Goal: Information Seeking & Learning: Learn about a topic

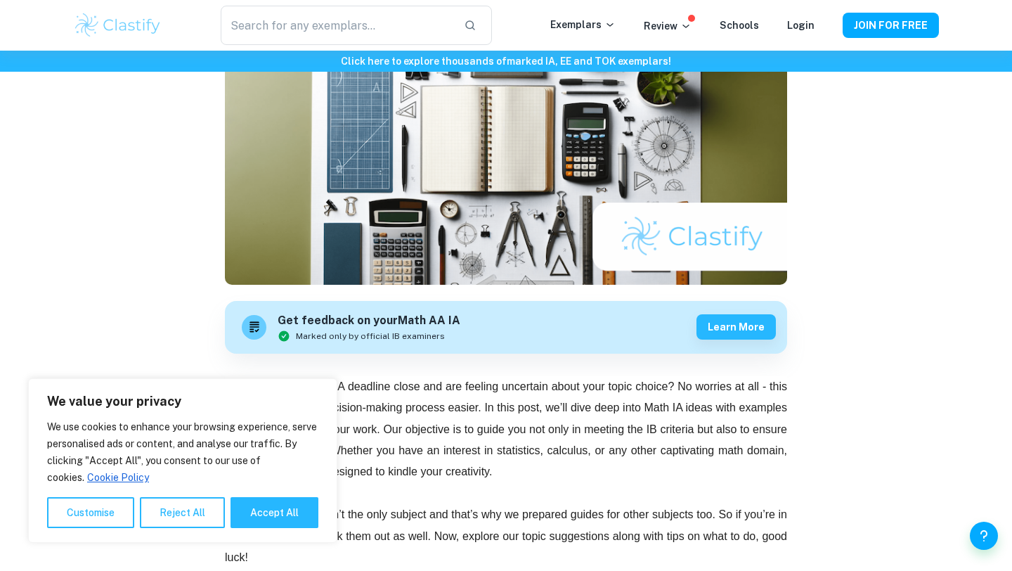
scroll to position [198, 0]
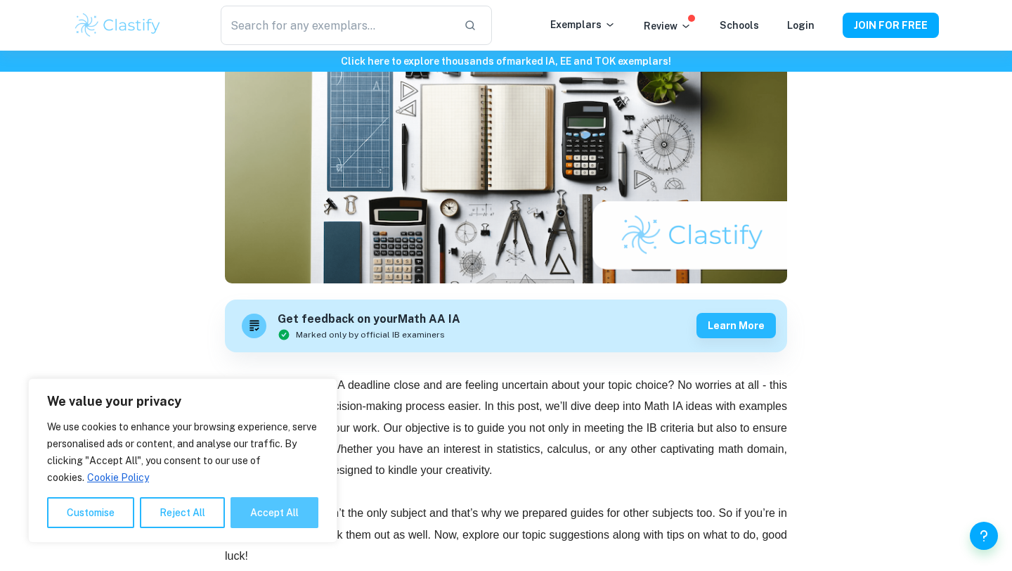
click at [279, 515] on button "Accept All" at bounding box center [275, 512] width 88 height 31
checkbox input "true"
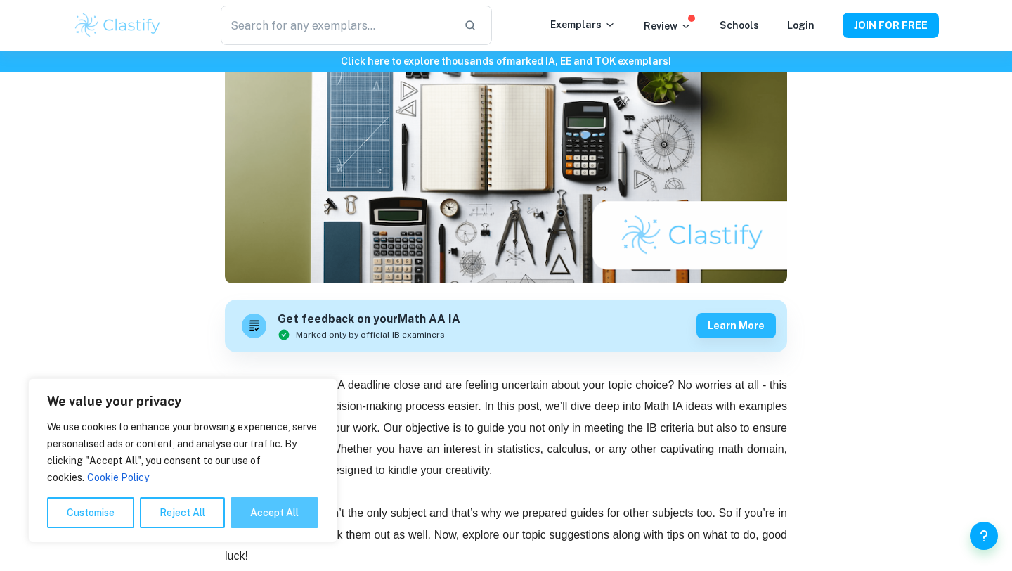
checkbox input "true"
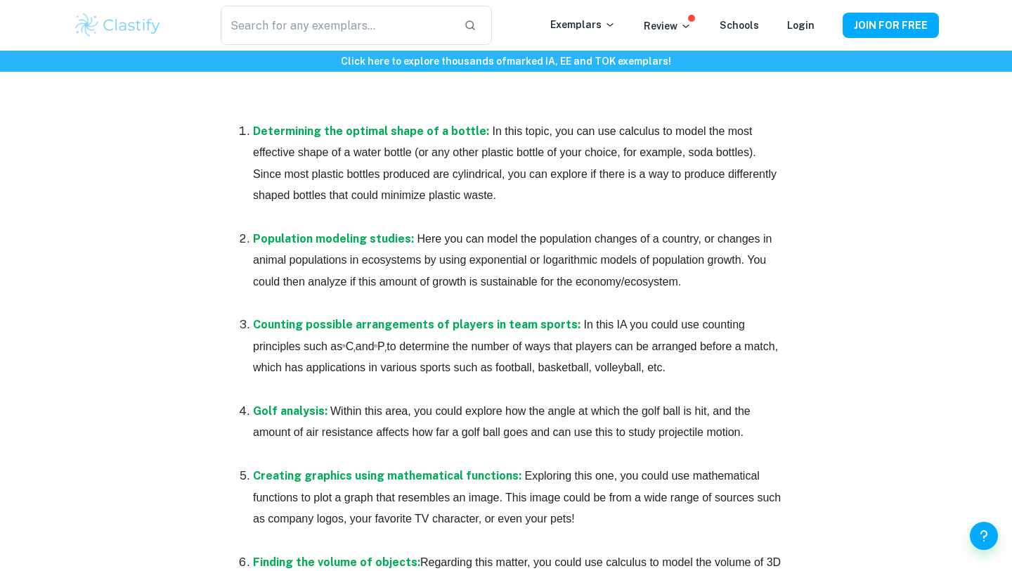
scroll to position [803, 0]
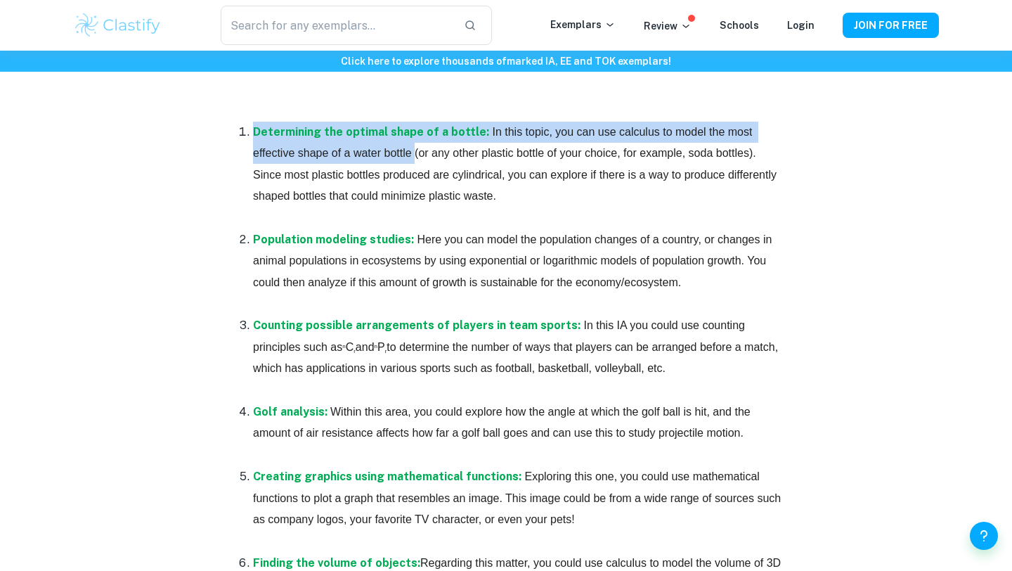
drag, startPoint x: 244, startPoint y: 122, endPoint x: 370, endPoint y: 145, distance: 128.1
click at [370, 145] on li "Determining the optimal shape of a bottle: In this topic, you can use calculus …" at bounding box center [520, 175] width 534 height 108
click at [370, 145] on p "Determining the optimal shape of a bottle: In this topic, you can use calculus …" at bounding box center [520, 165] width 534 height 86
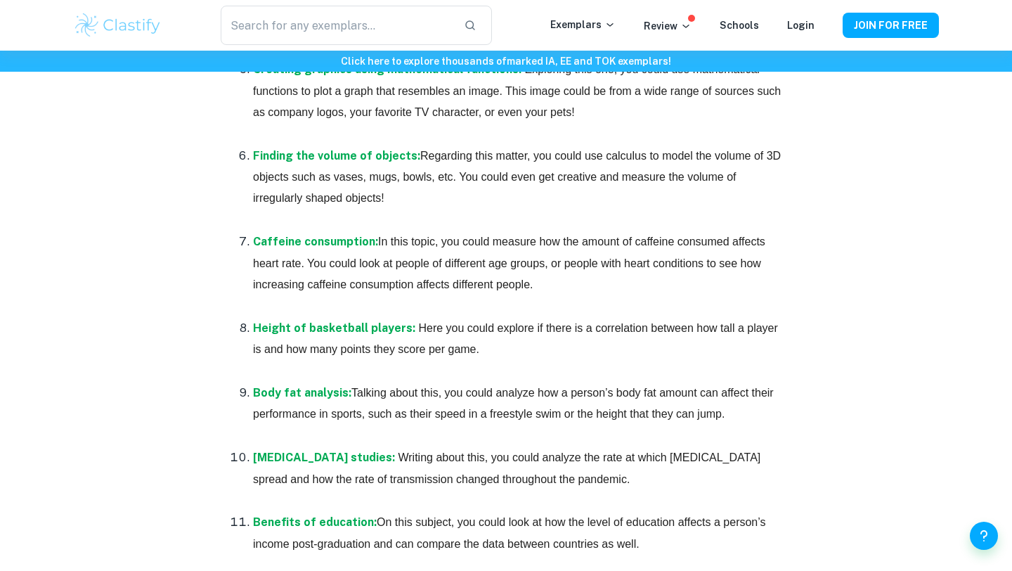
scroll to position [1320, 0]
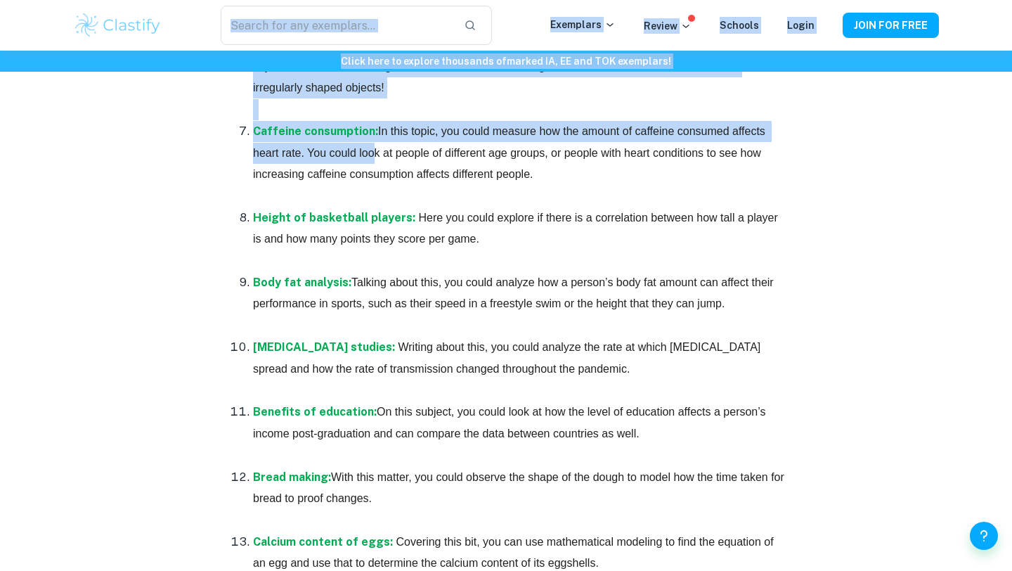
drag, startPoint x: 370, startPoint y: 145, endPoint x: 401, endPoint y: -62, distance: 209.7
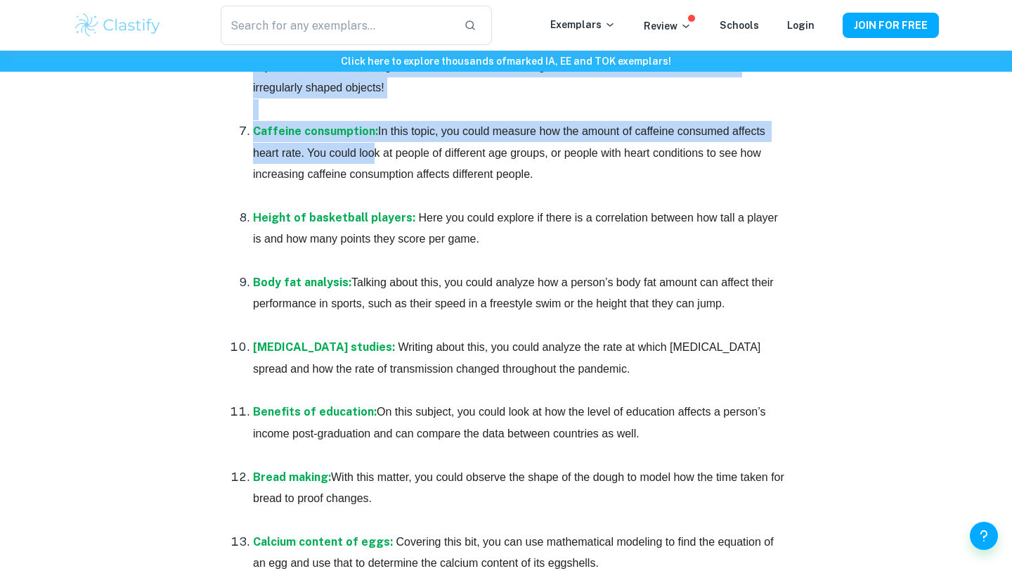
scroll to position [1251, 0]
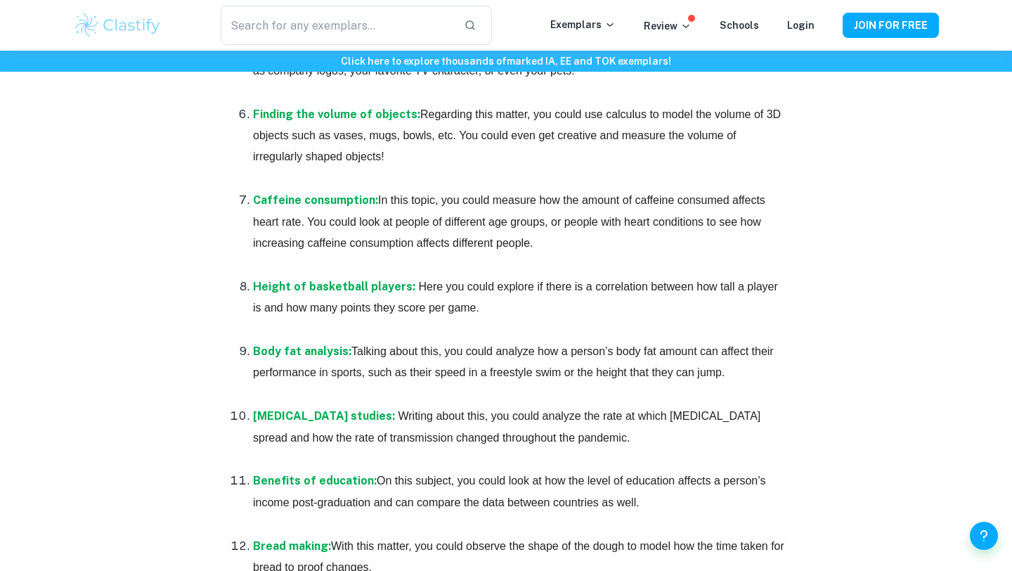
click at [510, 334] on p at bounding box center [520, 329] width 534 height 21
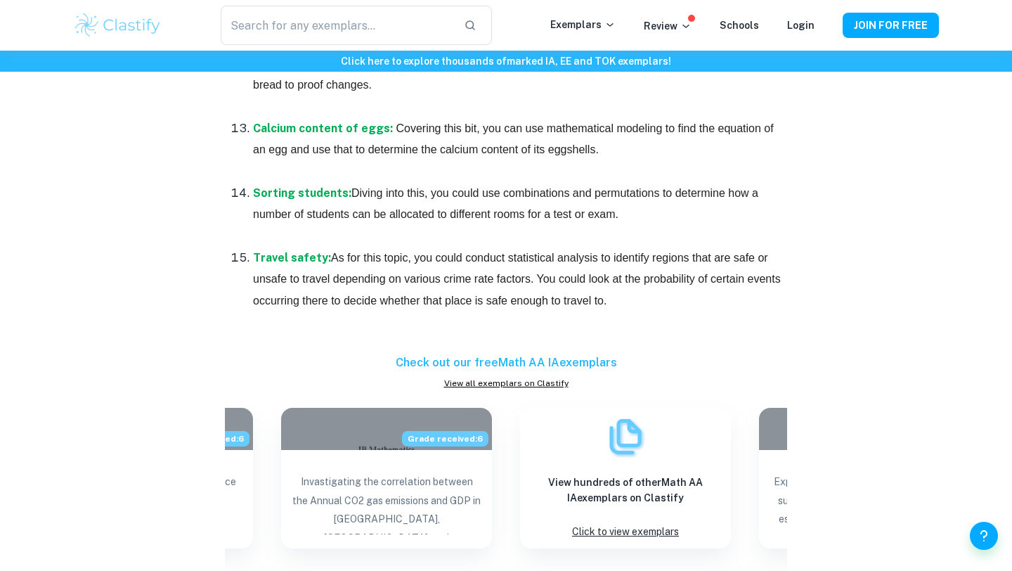
scroll to position [1568, 0]
